Goal: Task Accomplishment & Management: Manage account settings

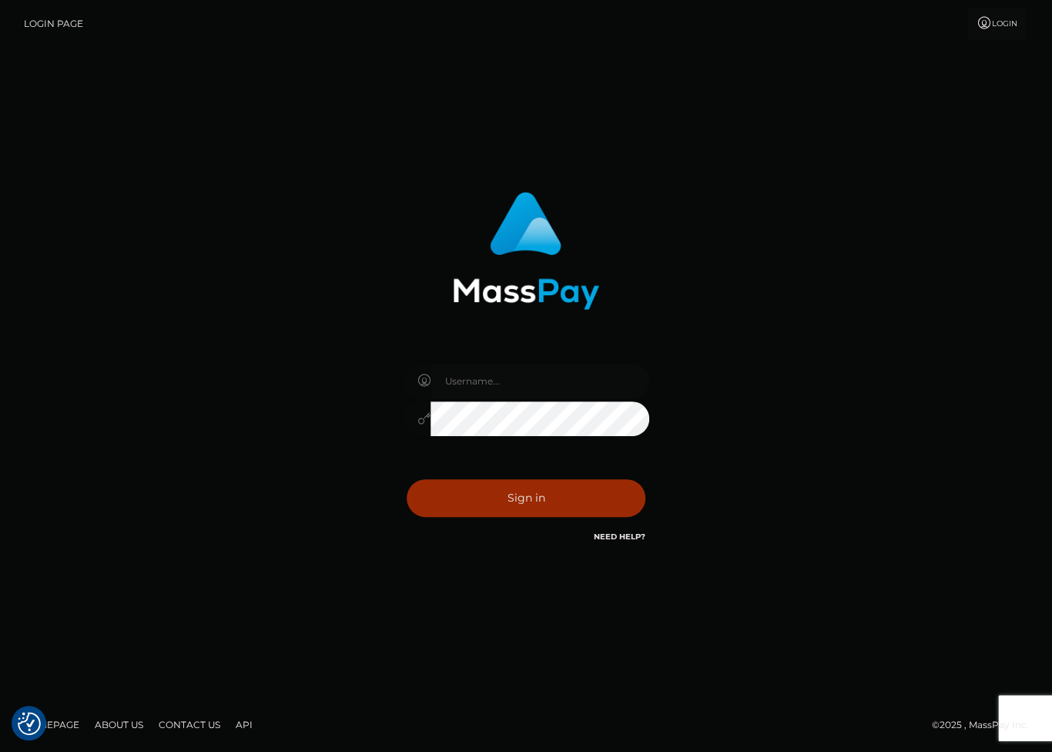
type input "[PERSON_NAME][DOMAIN_NAME]"
click at [522, 503] on button "Sign in" at bounding box center [526, 498] width 239 height 38
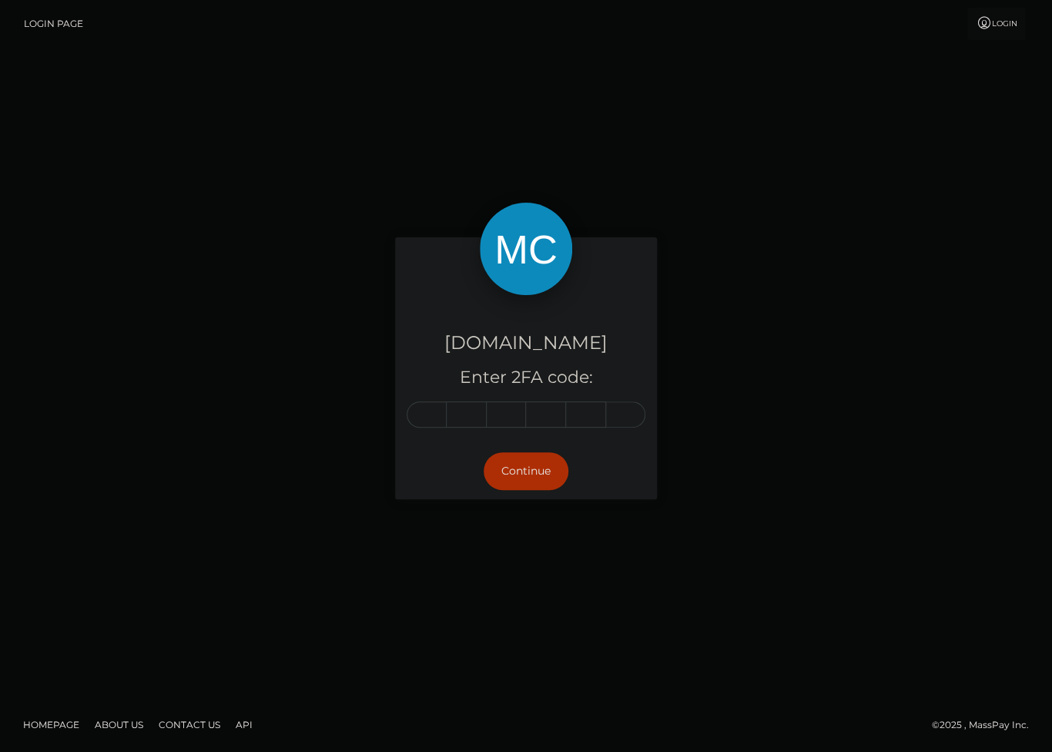
click at [428, 412] on input "text" at bounding box center [427, 414] width 40 height 26
type input "7"
type input "9"
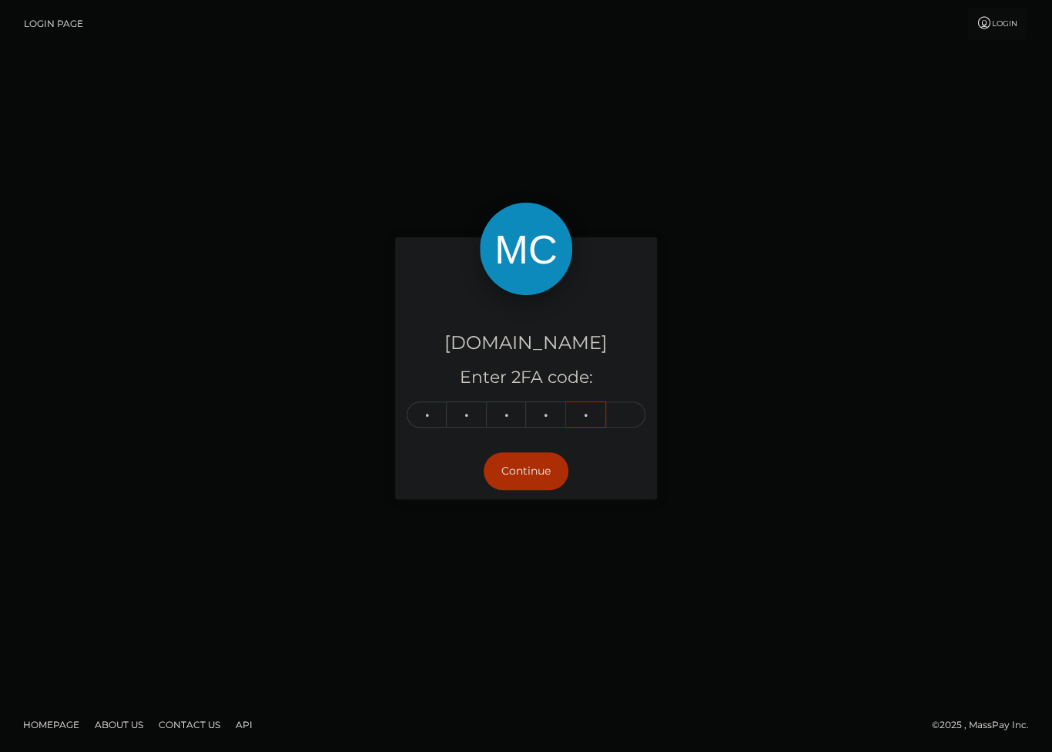
type input "5"
type input "1"
click at [530, 463] on button "Continue" at bounding box center [526, 471] width 85 height 38
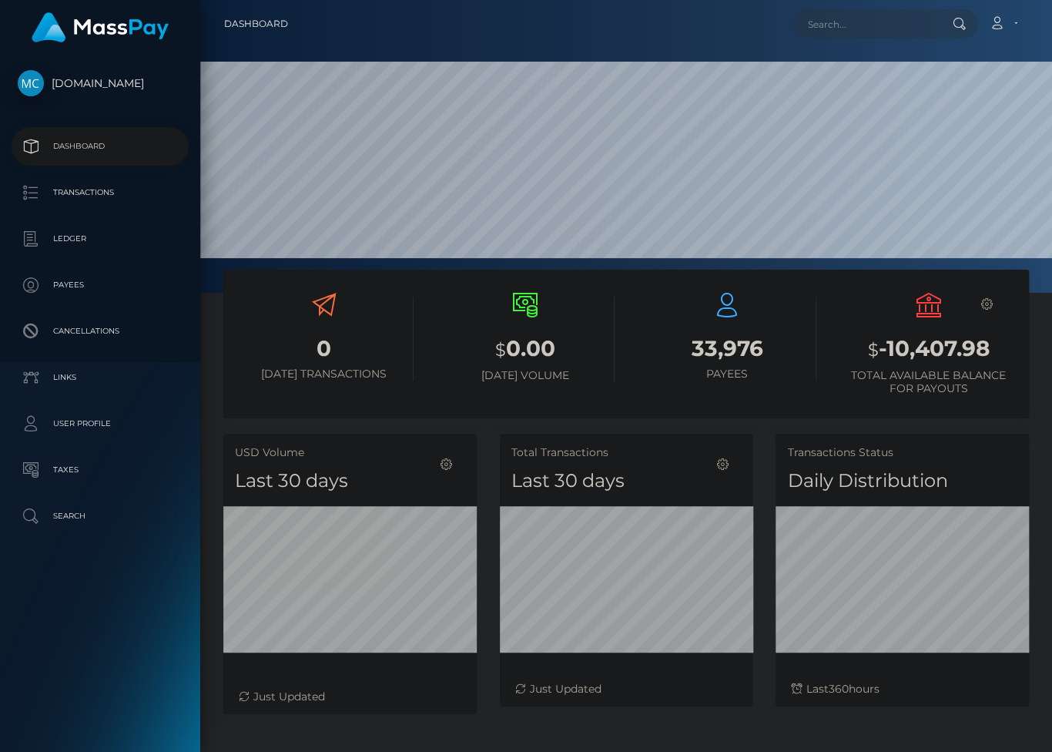
scroll to position [273, 253]
drag, startPoint x: 869, startPoint y: 347, endPoint x: 1006, endPoint y: 346, distance: 137.1
click at [1006, 346] on h3 "$ -10,407.98" at bounding box center [929, 350] width 179 height 32
copy h3 "$ -10,407.98"
